Goal: Obtain resource: Download file/media

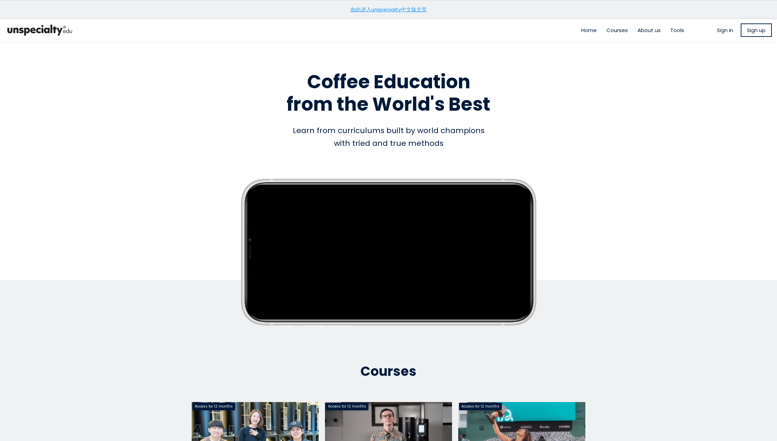
click at [672, 31] on span "Tools" at bounding box center [677, 30] width 14 height 8
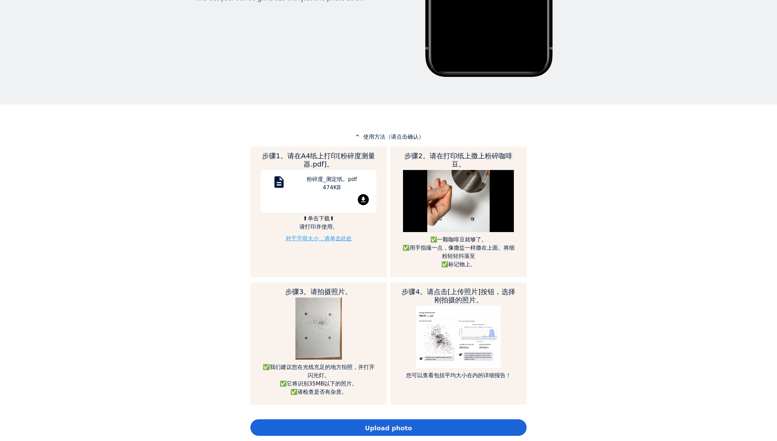
scroll to position [229, 0]
click at [314, 240] on link "对于字母大小，请单击此处" at bounding box center [318, 238] width 66 height 7
click at [314, 187] on div "粉碎度_测定纸。pdf 474KB" at bounding box center [331, 184] width 79 height 19
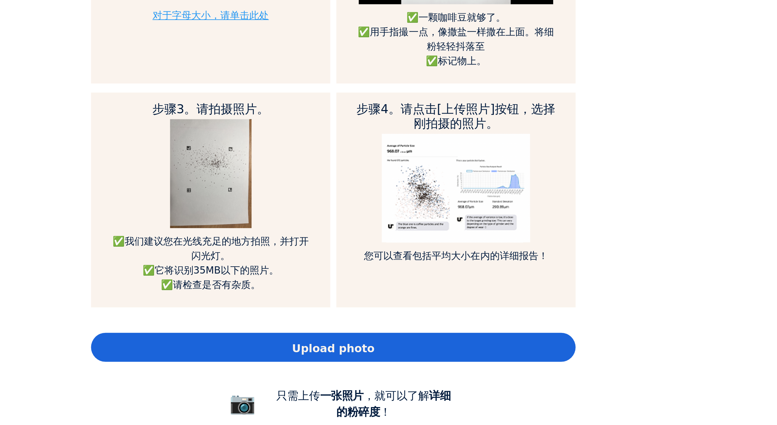
scroll to position [374, 0]
